Goal: Information Seeking & Learning: Learn about a topic

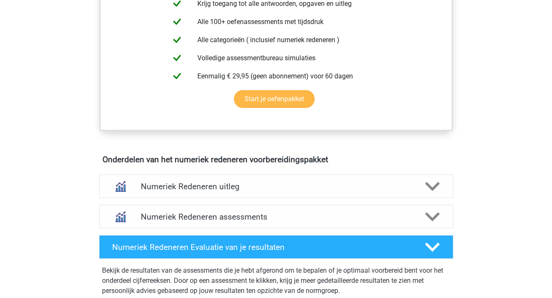
scroll to position [430, 0]
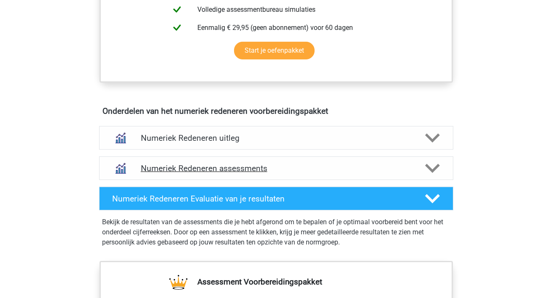
click at [233, 170] on h4 "Numeriek Redeneren assessments" at bounding box center [276, 169] width 271 height 10
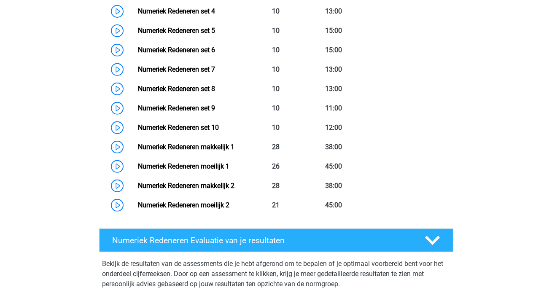
scroll to position [721, 0]
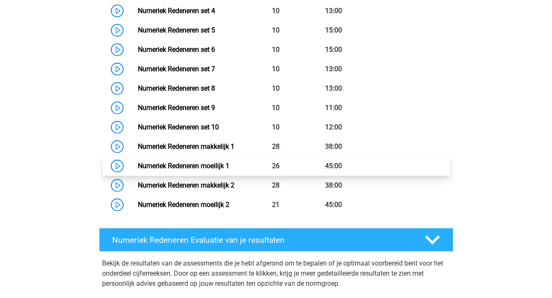
click at [208, 166] on link "Numeriek Redeneren moeilijk 1" at bounding box center [183, 166] width 91 height 8
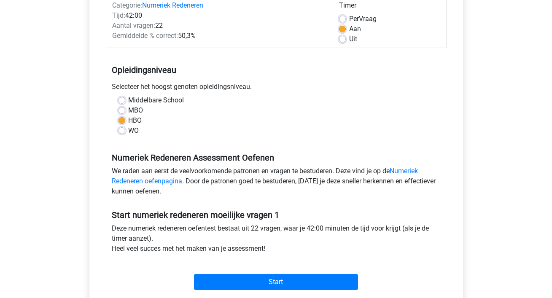
scroll to position [199, 0]
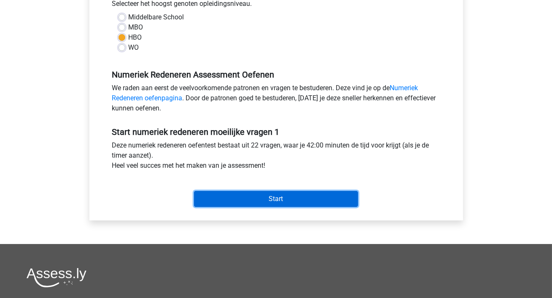
click at [243, 200] on input "Start" at bounding box center [276, 199] width 164 height 16
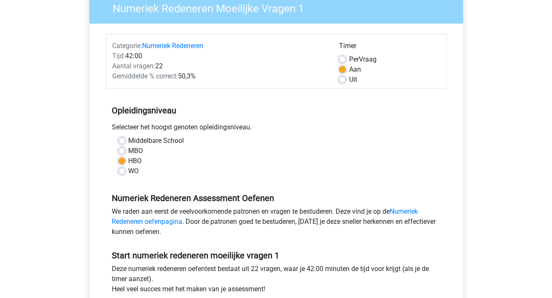
scroll to position [73, 0]
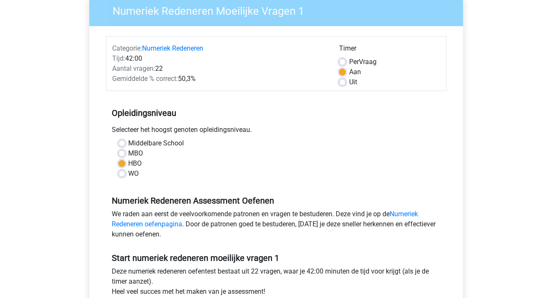
click at [349, 59] on label "Per Vraag" at bounding box center [362, 62] width 27 height 10
click at [341, 59] on input "Per Vraag" at bounding box center [342, 61] width 7 height 8
radio input "true"
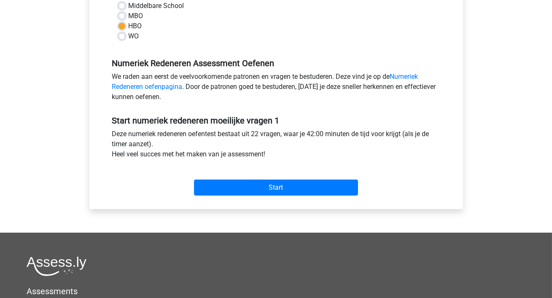
scroll to position [278, 0]
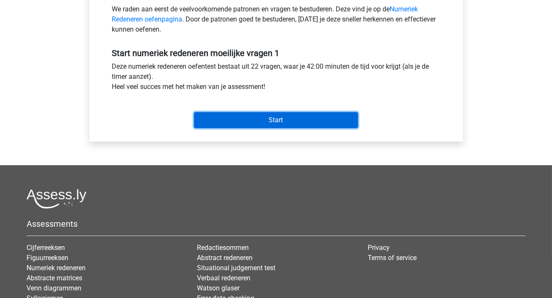
click at [293, 119] on input "Start" at bounding box center [276, 120] width 164 height 16
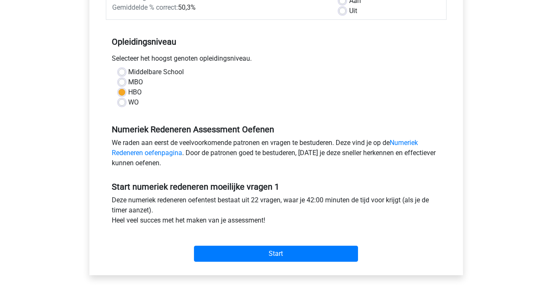
scroll to position [0, 0]
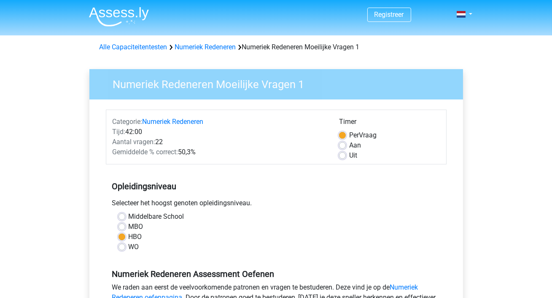
click at [349, 145] on label "Aan" at bounding box center [355, 145] width 12 height 10
click at [340, 145] on input "Aan" at bounding box center [342, 144] width 7 height 8
radio input "true"
click at [349, 153] on label "Uit" at bounding box center [353, 155] width 8 height 10
click at [342, 153] on input "Uit" at bounding box center [342, 154] width 7 height 8
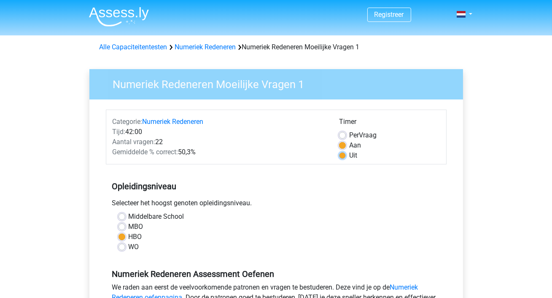
radio input "true"
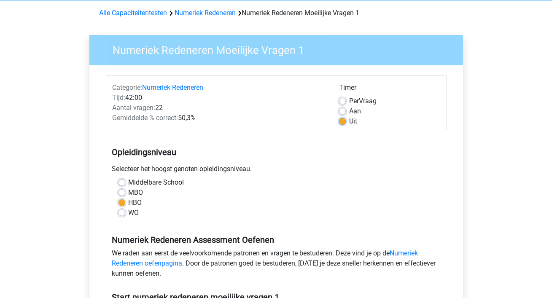
scroll to position [161, 0]
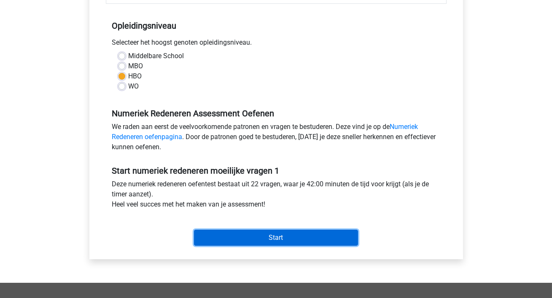
click at [250, 235] on input "Start" at bounding box center [276, 238] width 164 height 16
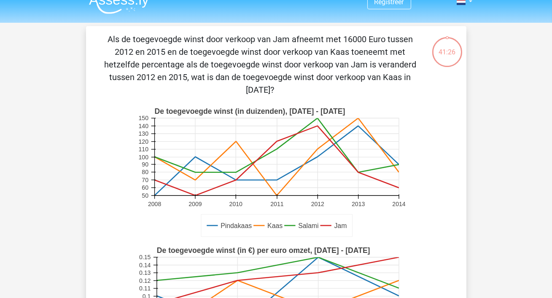
scroll to position [2, 0]
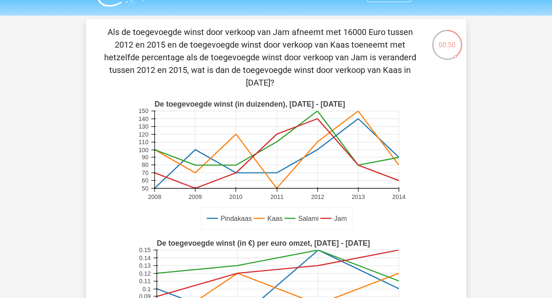
scroll to position [28, 0]
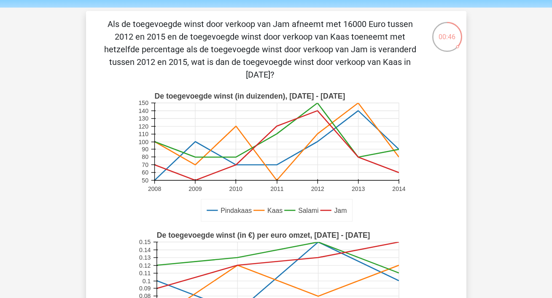
click at [320, 53] on p "Als de toegevoegde winst door verkoop van Jam afneemt met 16000 Euro tussen 201…" at bounding box center [260, 49] width 322 height 63
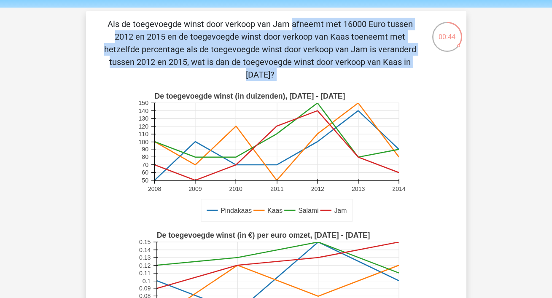
click at [320, 53] on p "Als de toegevoegde winst door verkoop van Jam afneemt met 16000 Euro tussen 201…" at bounding box center [260, 49] width 322 height 63
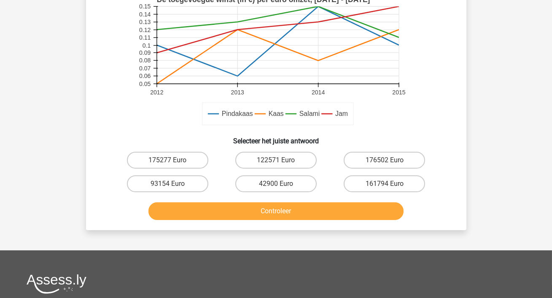
scroll to position [251, 0]
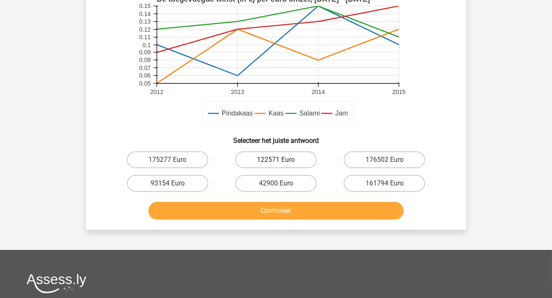
click at [270, 162] on label "122571 Euro" at bounding box center [275, 159] width 81 height 17
click at [276, 162] on input "122571 Euro" at bounding box center [278, 162] width 5 height 5
radio input "true"
click at [178, 165] on label "175277 Euro" at bounding box center [167, 159] width 81 height 17
click at [173, 165] on input "175277 Euro" at bounding box center [169, 162] width 5 height 5
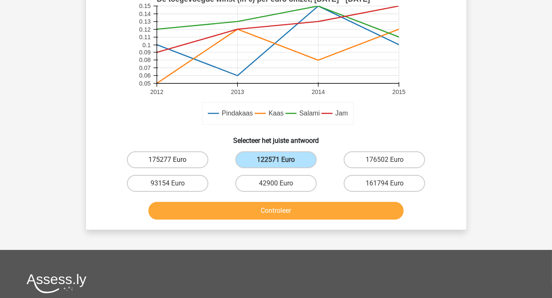
radio input "true"
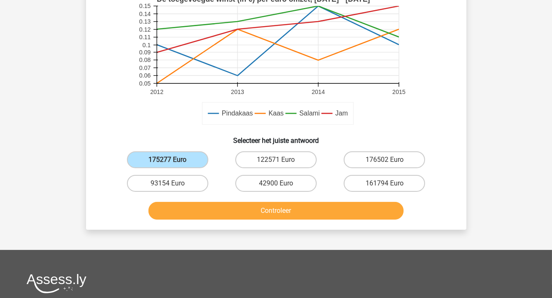
click at [374, 105] on rect at bounding box center [276, 60] width 278 height 139
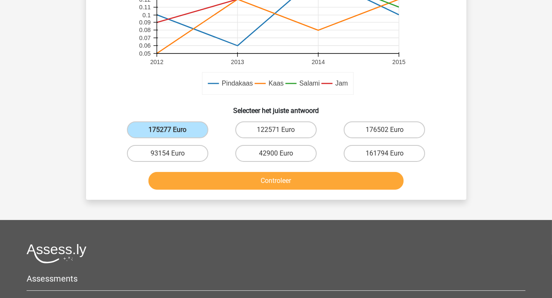
scroll to position [292, 0]
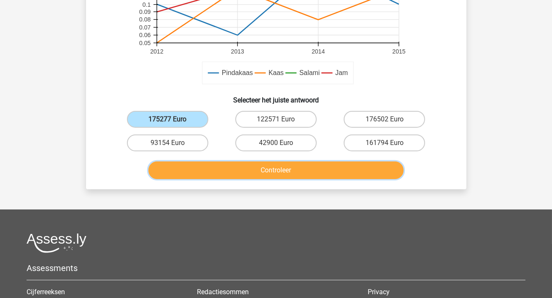
click at [243, 174] on button "Controleer" at bounding box center [275, 170] width 255 height 18
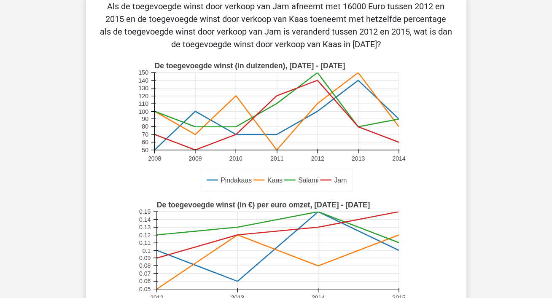
scroll to position [48, 0]
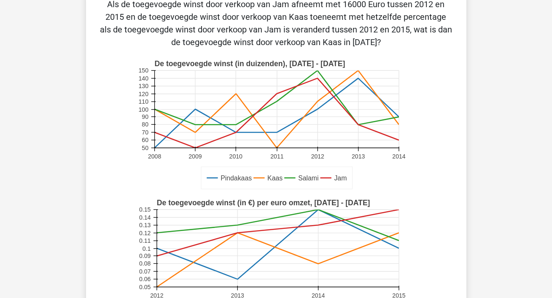
click at [319, 104] on rect at bounding box center [276, 108] width 244 height 77
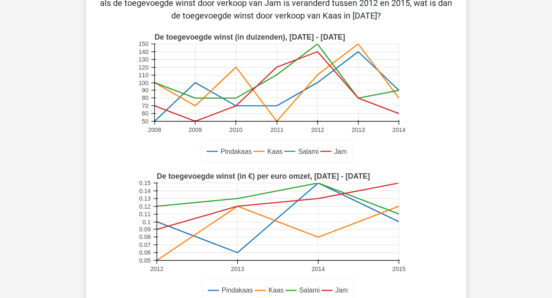
scroll to position [75, 0]
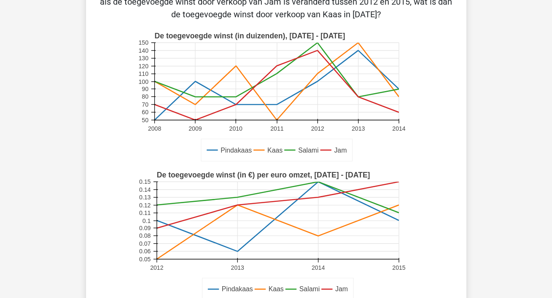
click at [318, 74] on icon at bounding box center [276, 74] width 244 height 0
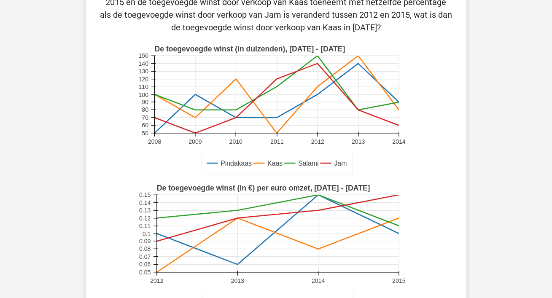
scroll to position [61, 0]
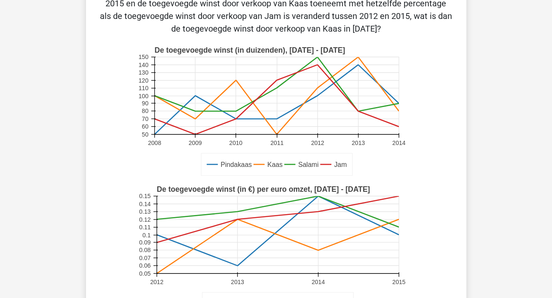
click at [317, 66] on icon at bounding box center [317, 95] width 0 height 77
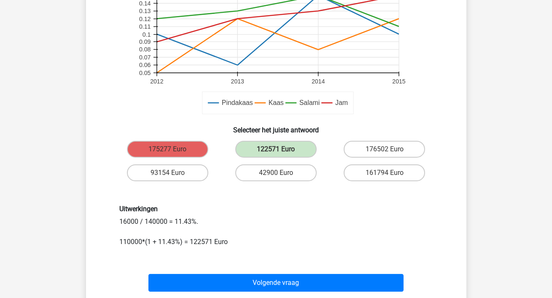
scroll to position [261, 0]
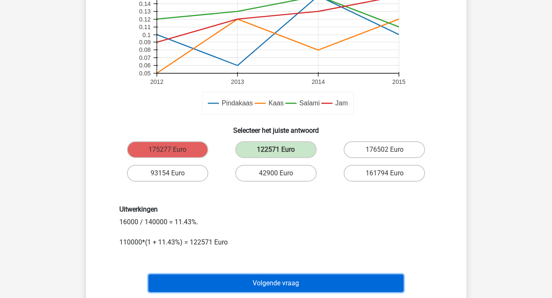
click at [309, 282] on button "Volgende vraag" at bounding box center [275, 283] width 255 height 18
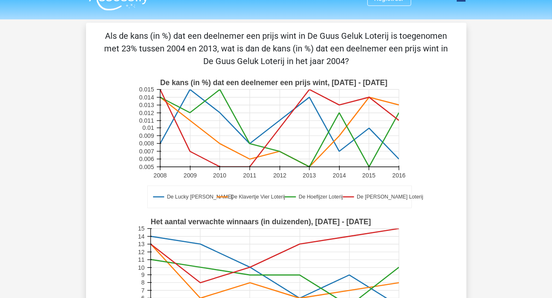
scroll to position [8, 0]
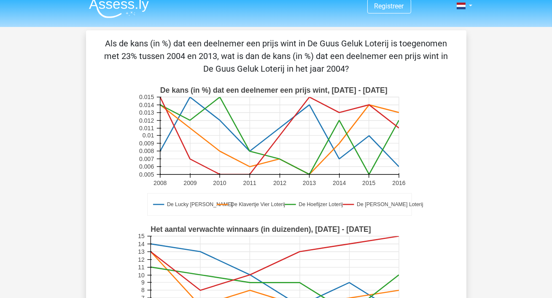
click at [301, 48] on p "Als de kans (in %) dat een deelnemer een prijs wint in De Guus Geluk Loterij is…" at bounding box center [275, 56] width 353 height 38
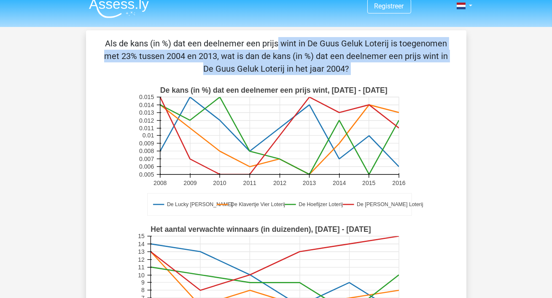
click at [301, 48] on p "Als de kans (in %) dat een deelnemer een prijs wint in De Guus Geluk Loterij is…" at bounding box center [275, 56] width 353 height 38
copy div "Als de kans (in %) dat een deelnemer een prijs wint in De Guus Geluk Loterij is…"
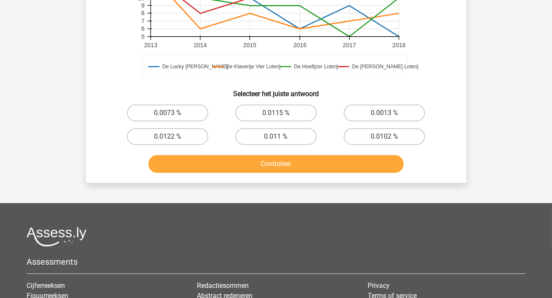
scroll to position [287, 0]
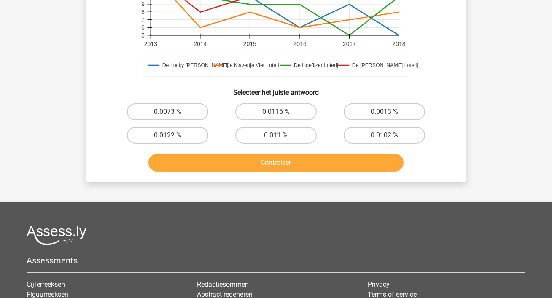
click at [477, 40] on div "Registreer Nederlands English" at bounding box center [276, 68] width 552 height 711
click at [180, 139] on label "0.0122 %" at bounding box center [167, 135] width 81 height 17
click at [173, 139] on input "0.0122 %" at bounding box center [169, 137] width 5 height 5
radio input "true"
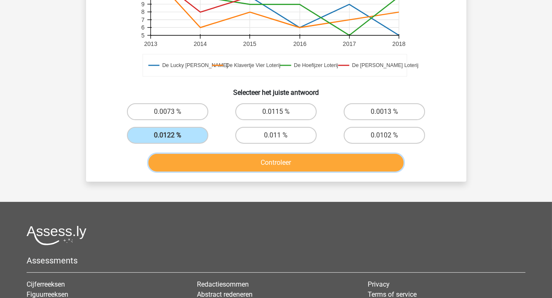
click at [246, 166] on button "Controleer" at bounding box center [275, 163] width 255 height 18
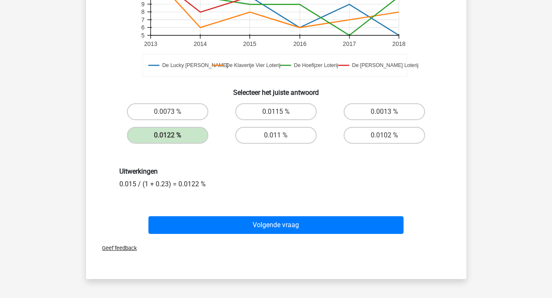
drag, startPoint x: 220, startPoint y: 179, endPoint x: 102, endPoint y: 170, distance: 118.8
click at [102, 170] on div "Uitwerkingen 0.015 / (1 + 0.23) = 0.0122 %" at bounding box center [275, 178] width 353 height 62
copy div "Uitwerkingen 0.015 / (1 + 0.23) = 0.0122 %"
click at [297, 199] on div "Uitwerkingen 0.015 / (1 + 0.23) = 0.0122 %" at bounding box center [275, 178] width 353 height 62
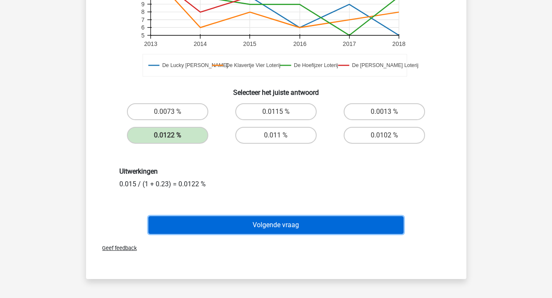
click at [271, 217] on button "Volgende vraag" at bounding box center [275, 225] width 255 height 18
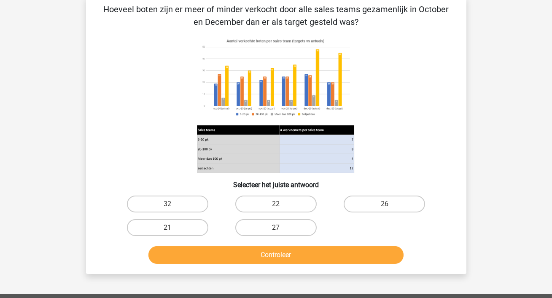
scroll to position [37, 0]
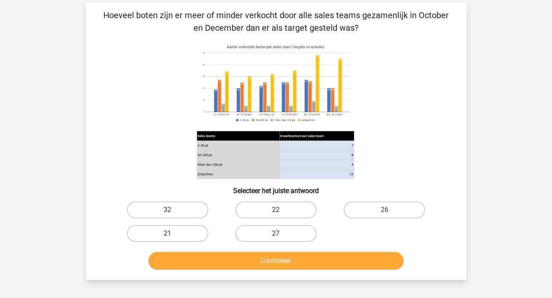
click at [337, 70] on image at bounding box center [275, 83] width 157 height 85
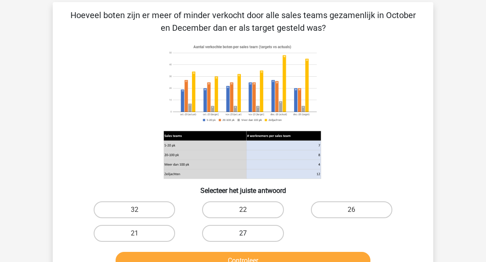
click at [244, 231] on label "27" at bounding box center [242, 233] width 81 height 17
click at [244, 234] on input "27" at bounding box center [245, 236] width 5 height 5
radio input "true"
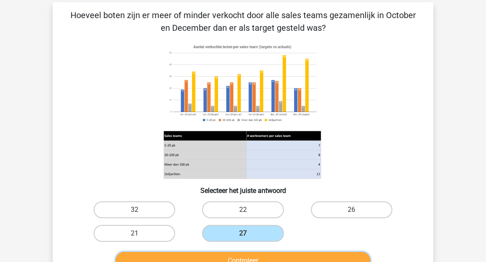
click at [255, 259] on button "Controleer" at bounding box center [242, 261] width 255 height 18
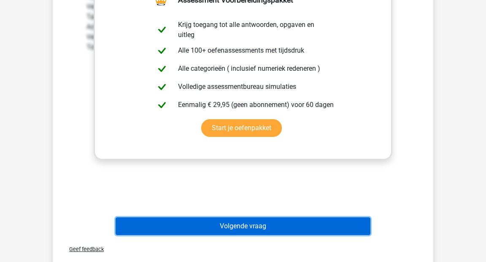
click at [266, 234] on button "Volgende vraag" at bounding box center [242, 226] width 255 height 18
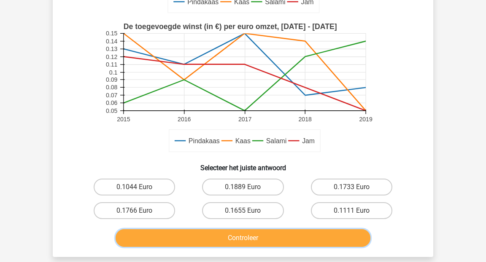
scroll to position [217, 0]
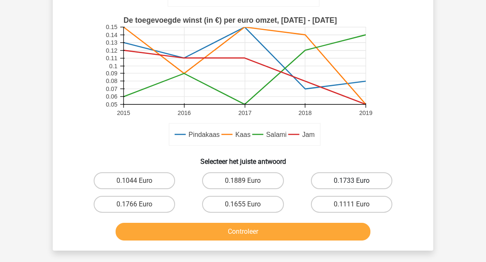
click at [344, 185] on label "0.1733 Euro" at bounding box center [351, 180] width 81 height 17
click at [351, 185] on input "0.1733 Euro" at bounding box center [353, 183] width 5 height 5
radio input "true"
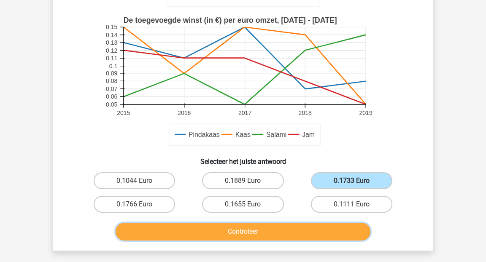
click at [257, 232] on button "Controleer" at bounding box center [242, 232] width 255 height 18
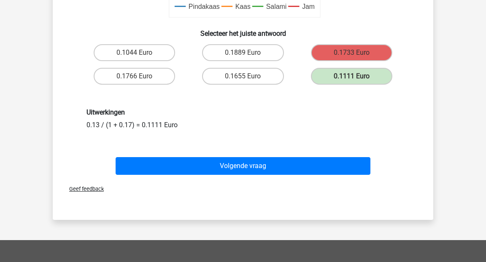
scroll to position [351, 0]
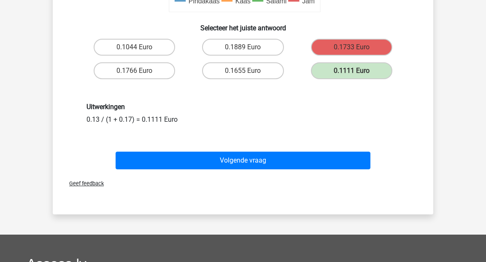
click at [142, 121] on div "Uitwerkingen 0.13 / (1 + 0.17) = 0.1111 Euro" at bounding box center [242, 113] width 325 height 21
copy div "0.13 / (1 + 0.17) = 0.1111 Euro Volgende vraag"
click at [169, 120] on div "Uitwerkingen 0.13 / (1 + 0.17) = 0.1111 Euro" at bounding box center [242, 113] width 325 height 21
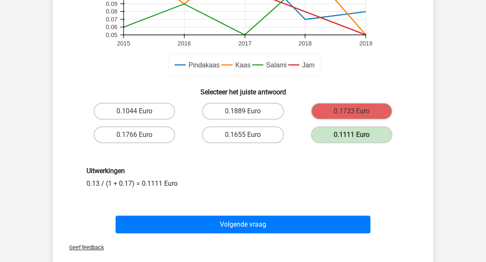
scroll to position [286, 0]
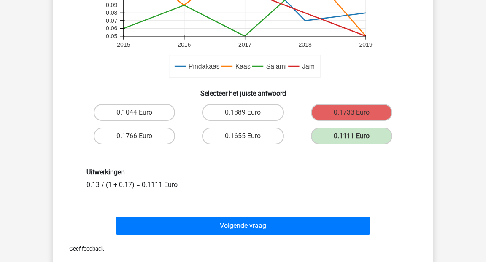
click at [122, 185] on div "Uitwerkingen 0.13 / (1 + 0.17) = 0.1111 Euro" at bounding box center [242, 178] width 325 height 21
copy div "0.13 / (1 + 0.17) = 0.1111 Euro Volgende vraag"
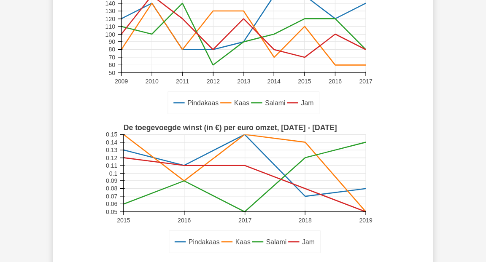
scroll to position [0, 0]
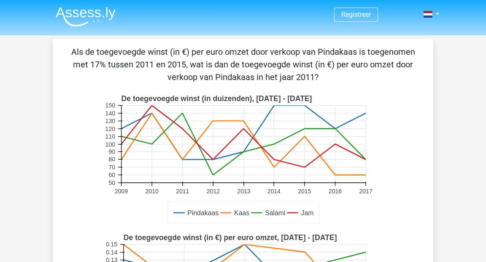
click at [169, 73] on p "Als de toegevoegde winst (in €) per euro omzet door verkoop van Pindakaas is to…" at bounding box center [242, 65] width 353 height 38
click at [169, 74] on p "Als de toegevoegde winst (in €) per euro omzet door verkoop van Pindakaas is to…" at bounding box center [242, 65] width 353 height 38
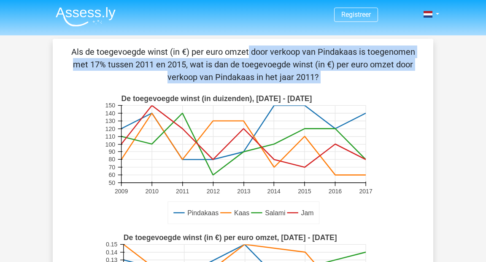
click at [169, 74] on p "Als de toegevoegde winst (in €) per euro omzet door verkoop van Pindakaas is to…" at bounding box center [242, 65] width 353 height 38
copy div "Als de toegevoegde winst (in €) per euro omzet door verkoop van Pindakaas is to…"
click at [184, 80] on p "Als de toegevoegde winst (in €) per euro omzet door verkoop van Pindakaas is to…" at bounding box center [242, 65] width 353 height 38
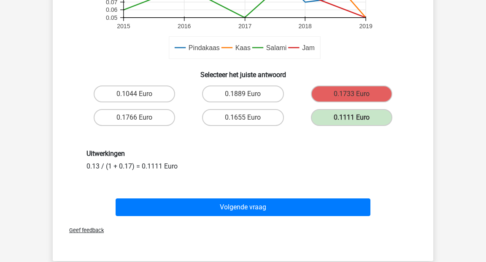
scroll to position [303, 0]
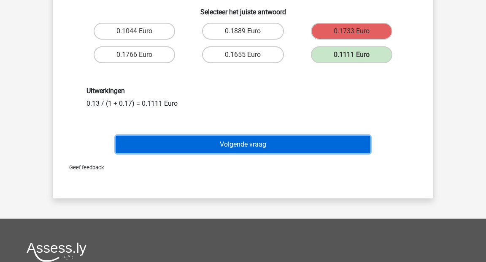
click at [220, 143] on button "Volgende vraag" at bounding box center [242, 145] width 255 height 18
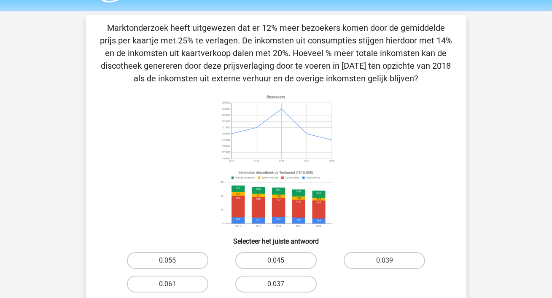
scroll to position [30, 0]
